Goal: Book appointment/travel/reservation

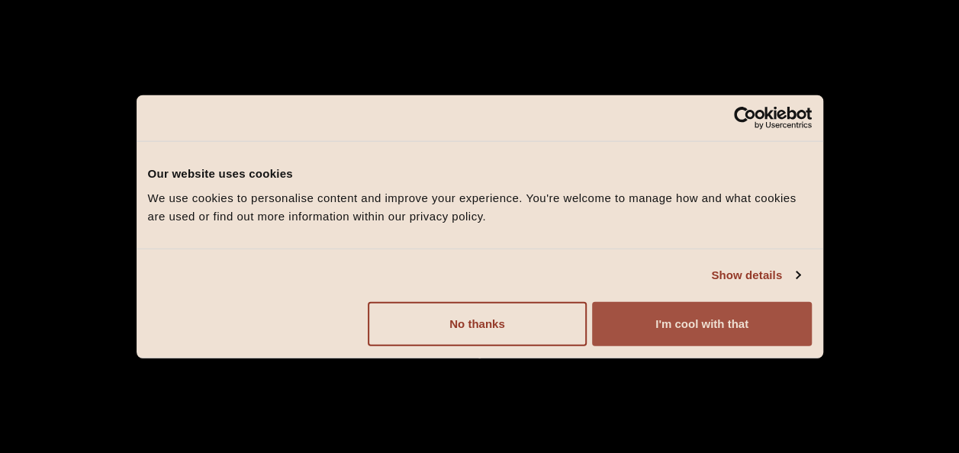
click at [660, 325] on button "I'm cool with that" at bounding box center [701, 323] width 219 height 44
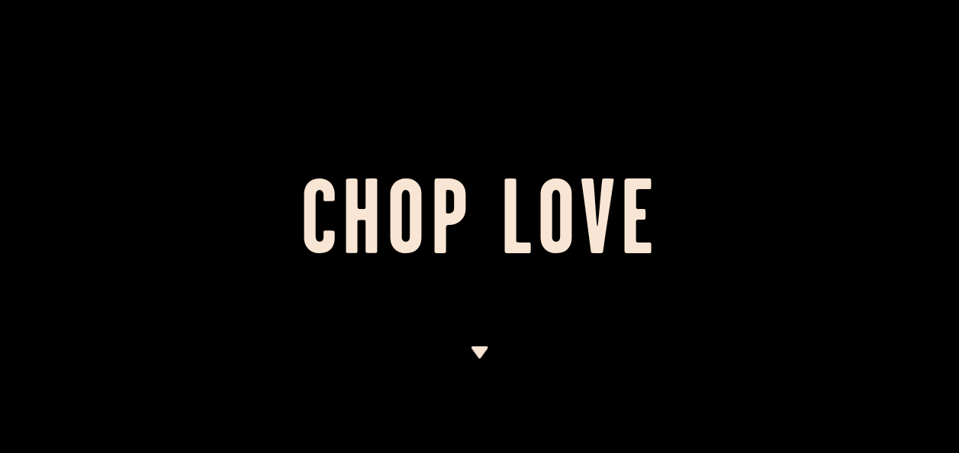
click at [479, 346] on div at bounding box center [479, 226] width 959 height 453
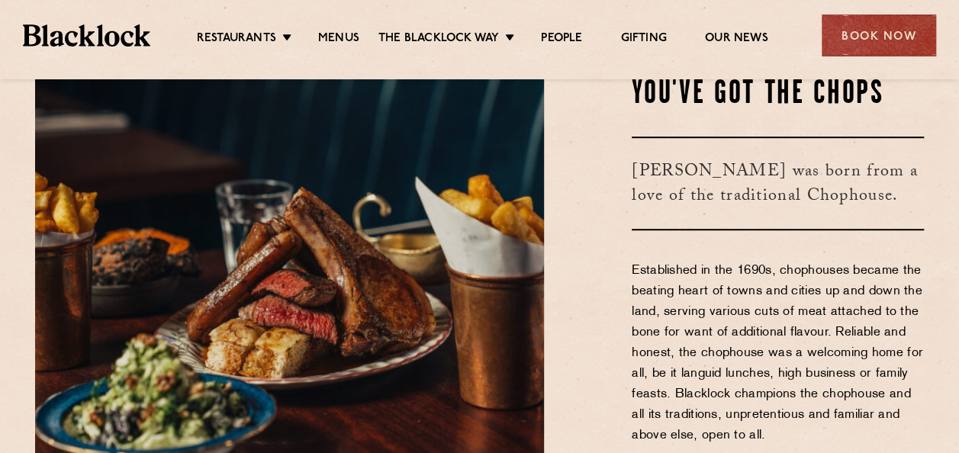
scroll to position [424, 0]
click at [860, 31] on div "Book Now" at bounding box center [879, 35] width 114 height 42
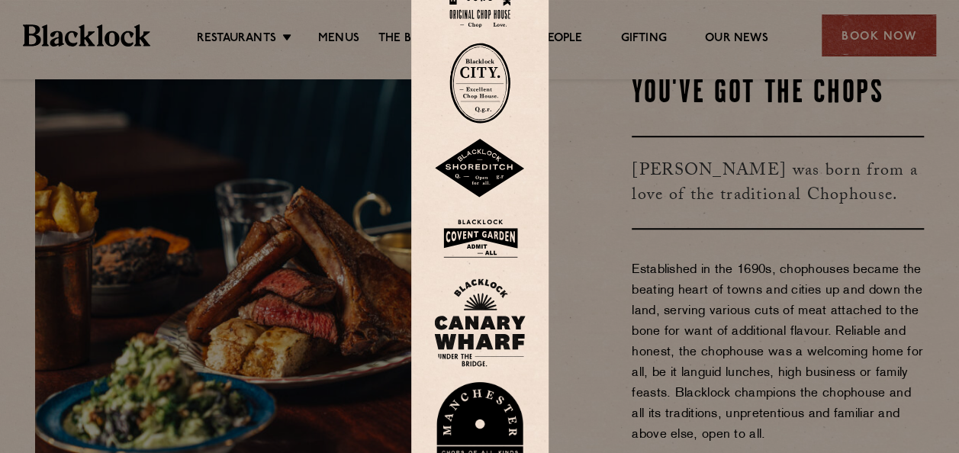
click at [490, 249] on img at bounding box center [480, 239] width 92 height 50
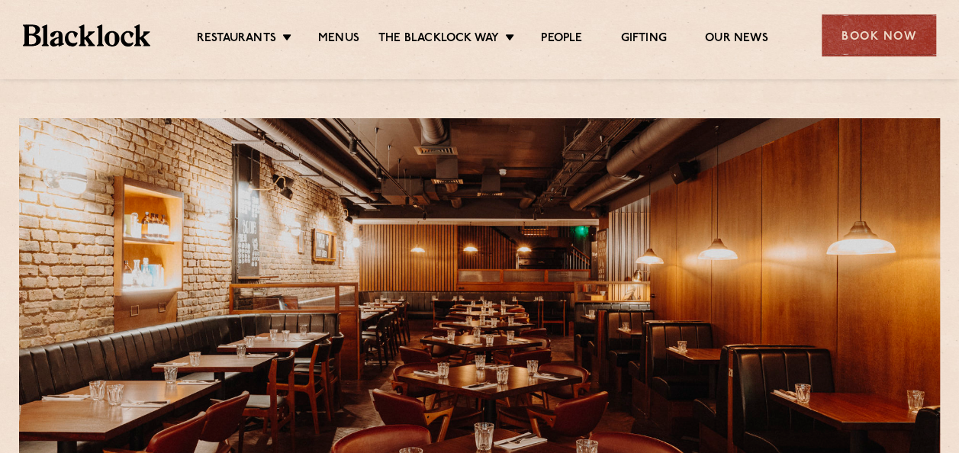
click at [412, 72] on div at bounding box center [479, 73] width 959 height 11
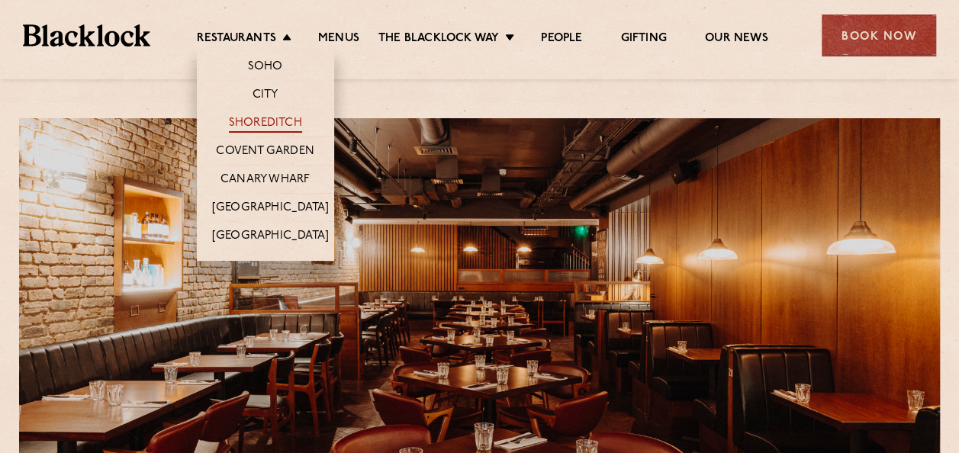
click at [279, 122] on link "Shoreditch" at bounding box center [265, 124] width 73 height 17
click at [259, 95] on link "City" at bounding box center [266, 96] width 26 height 17
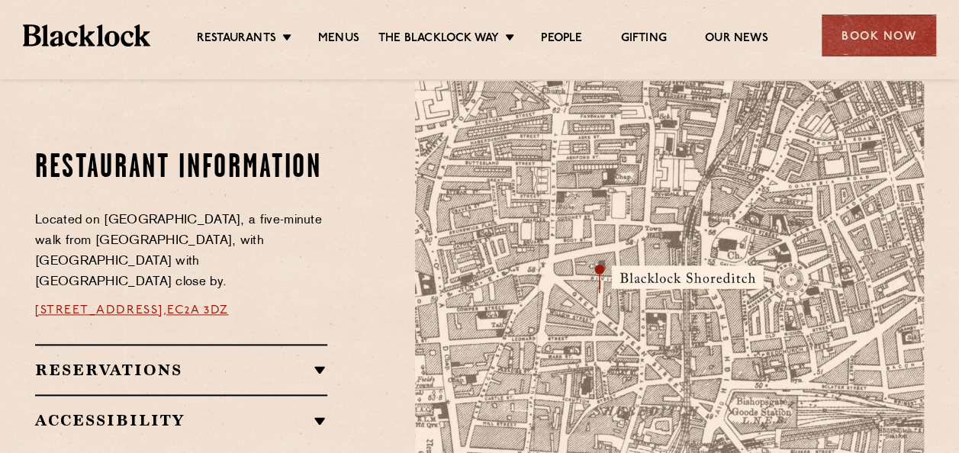
scroll to position [818, 0]
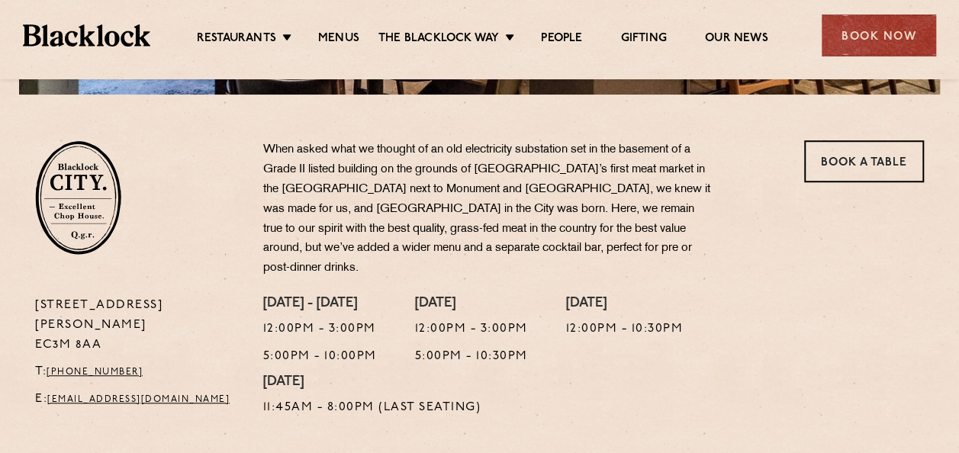
scroll to position [504, 0]
